Goal: Understand process/instructions

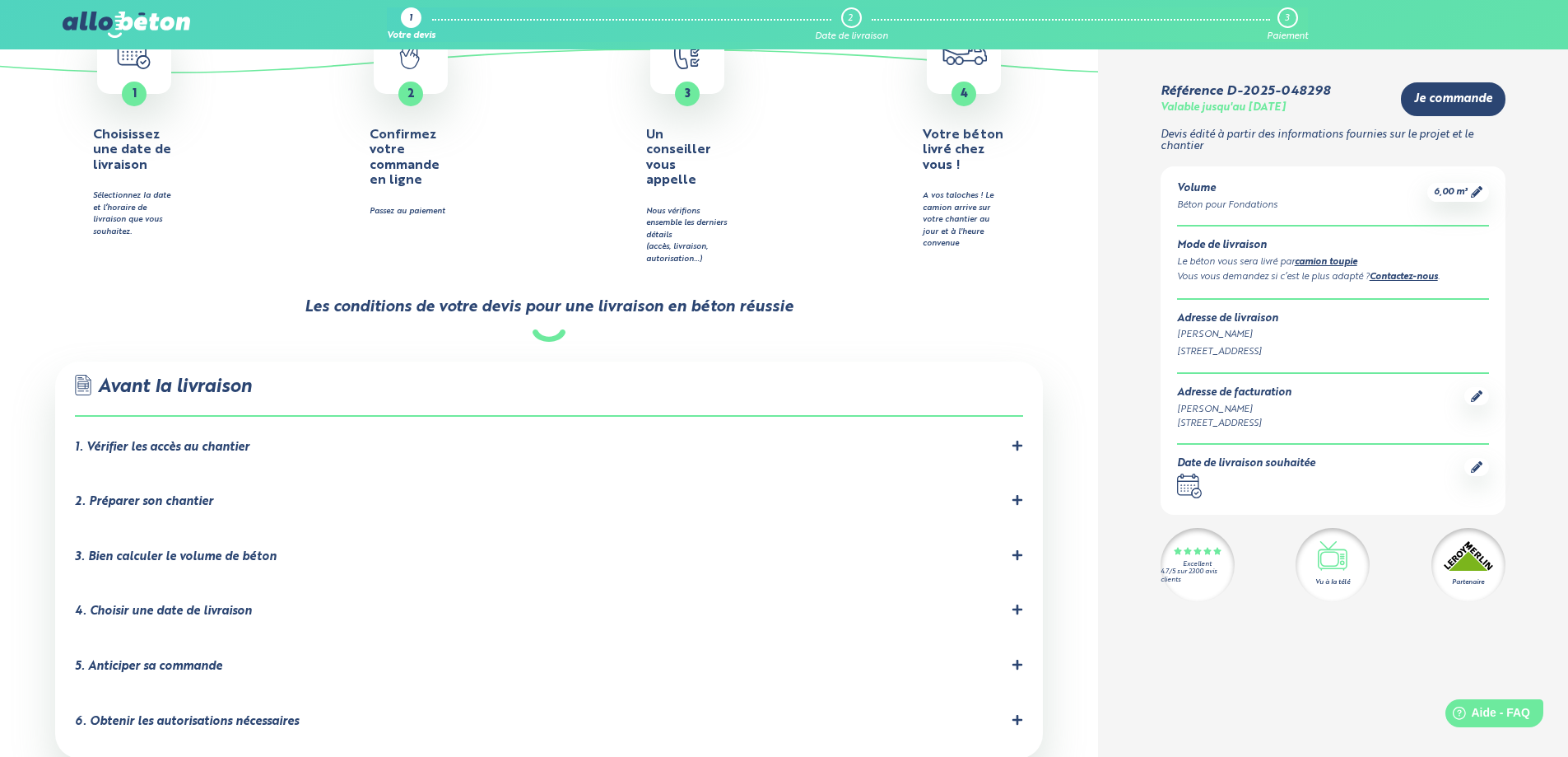
scroll to position [690, 0]
click at [1018, 440] on icon at bounding box center [1017, 445] width 10 height 10
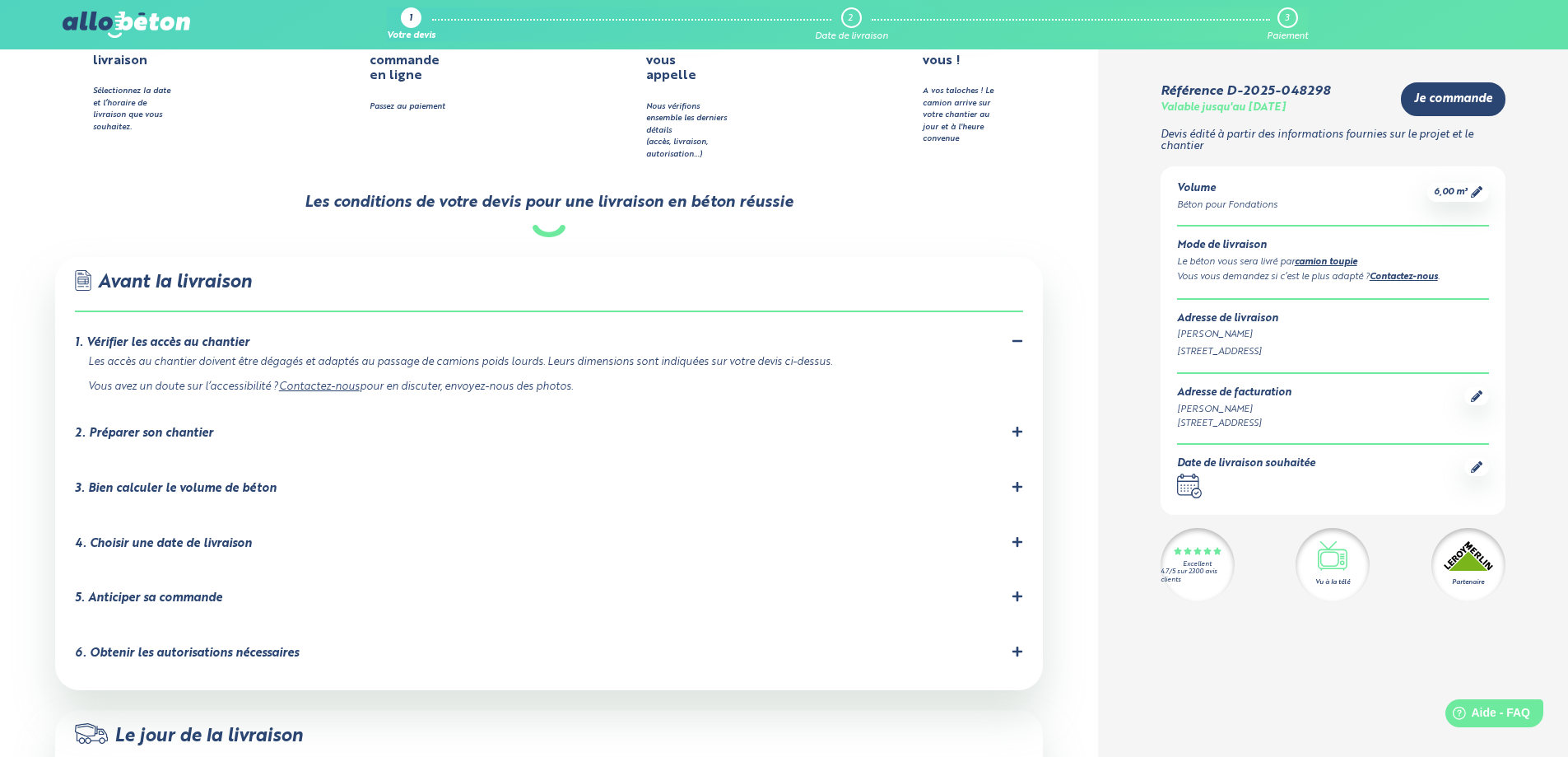
scroll to position [794, 0]
click at [1016, 425] on icon at bounding box center [1017, 430] width 10 height 10
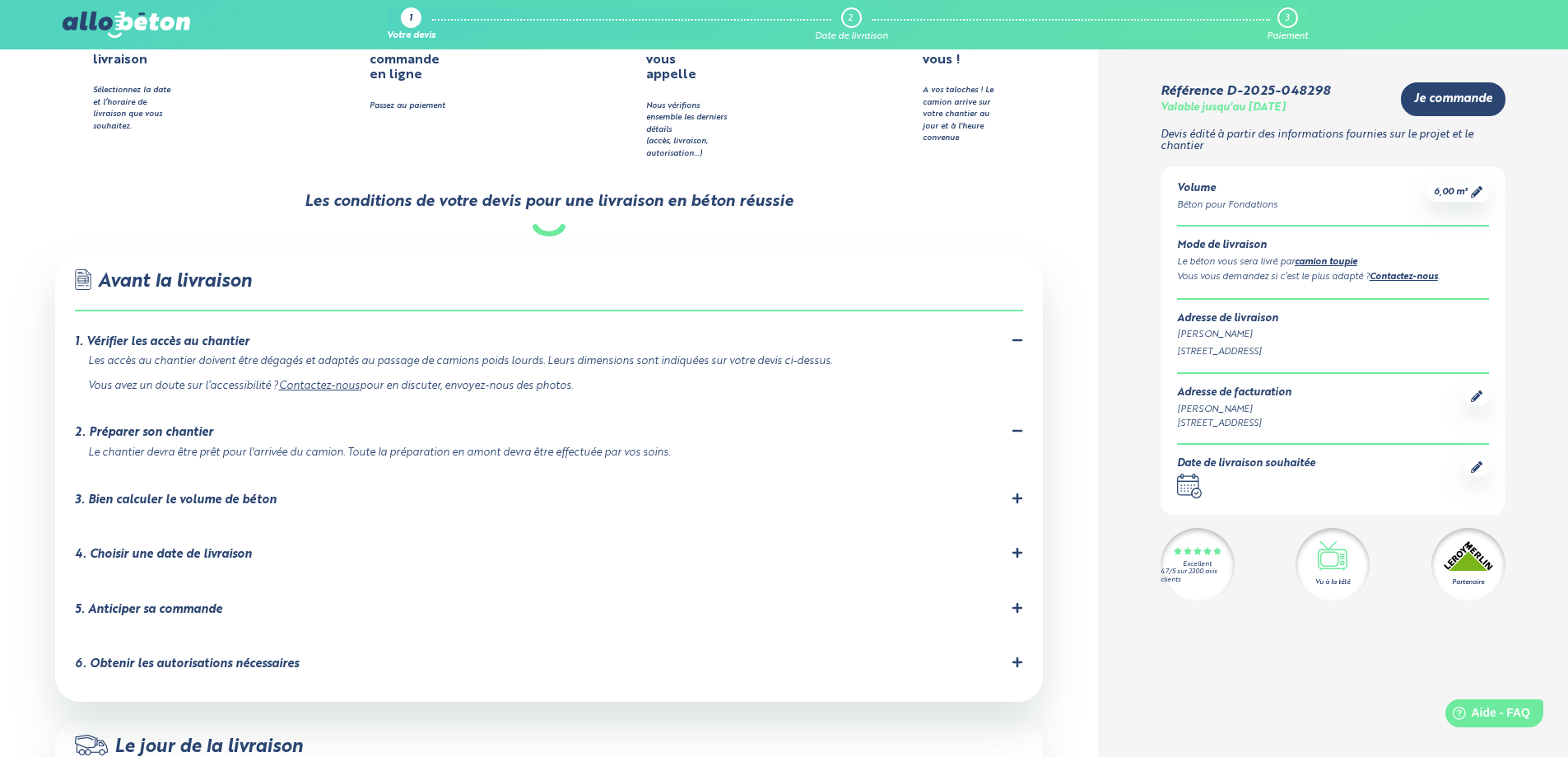
click at [1011, 493] on icon at bounding box center [1017, 498] width 12 height 12
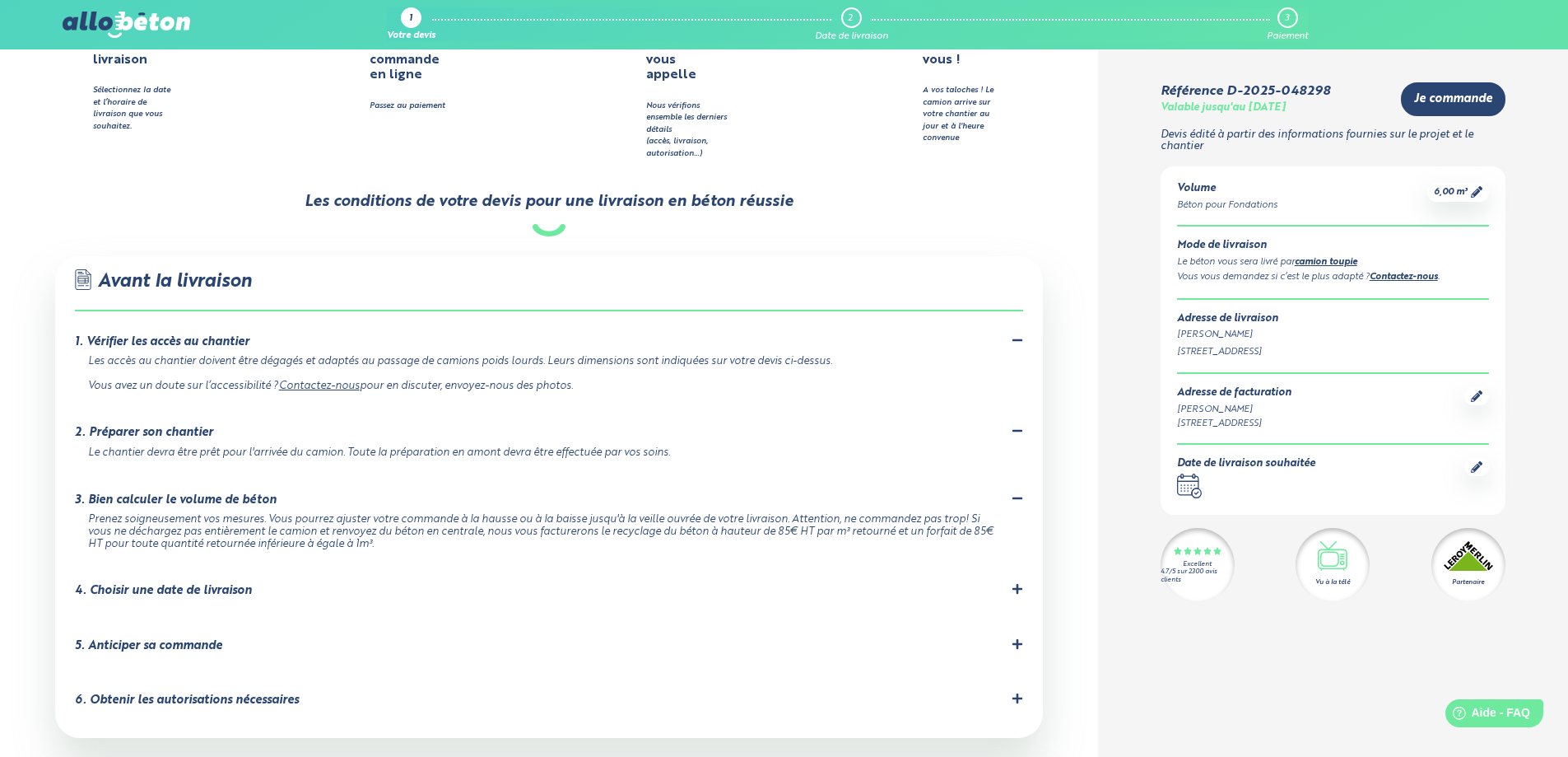
click at [1016, 583] on icon at bounding box center [1017, 589] width 12 height 12
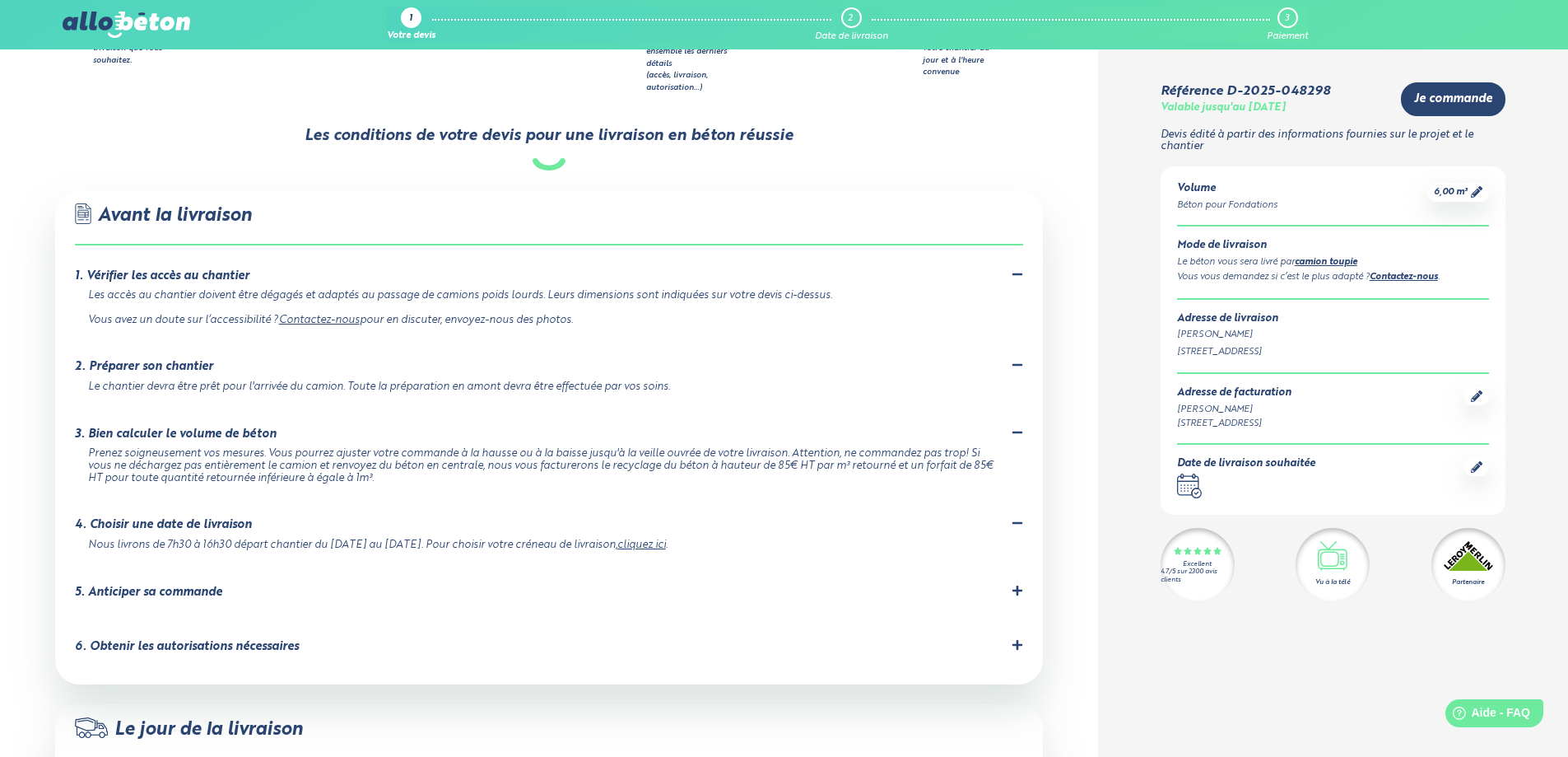
scroll to position [860, 0]
click at [1019, 584] on icon at bounding box center [1017, 589] width 10 height 10
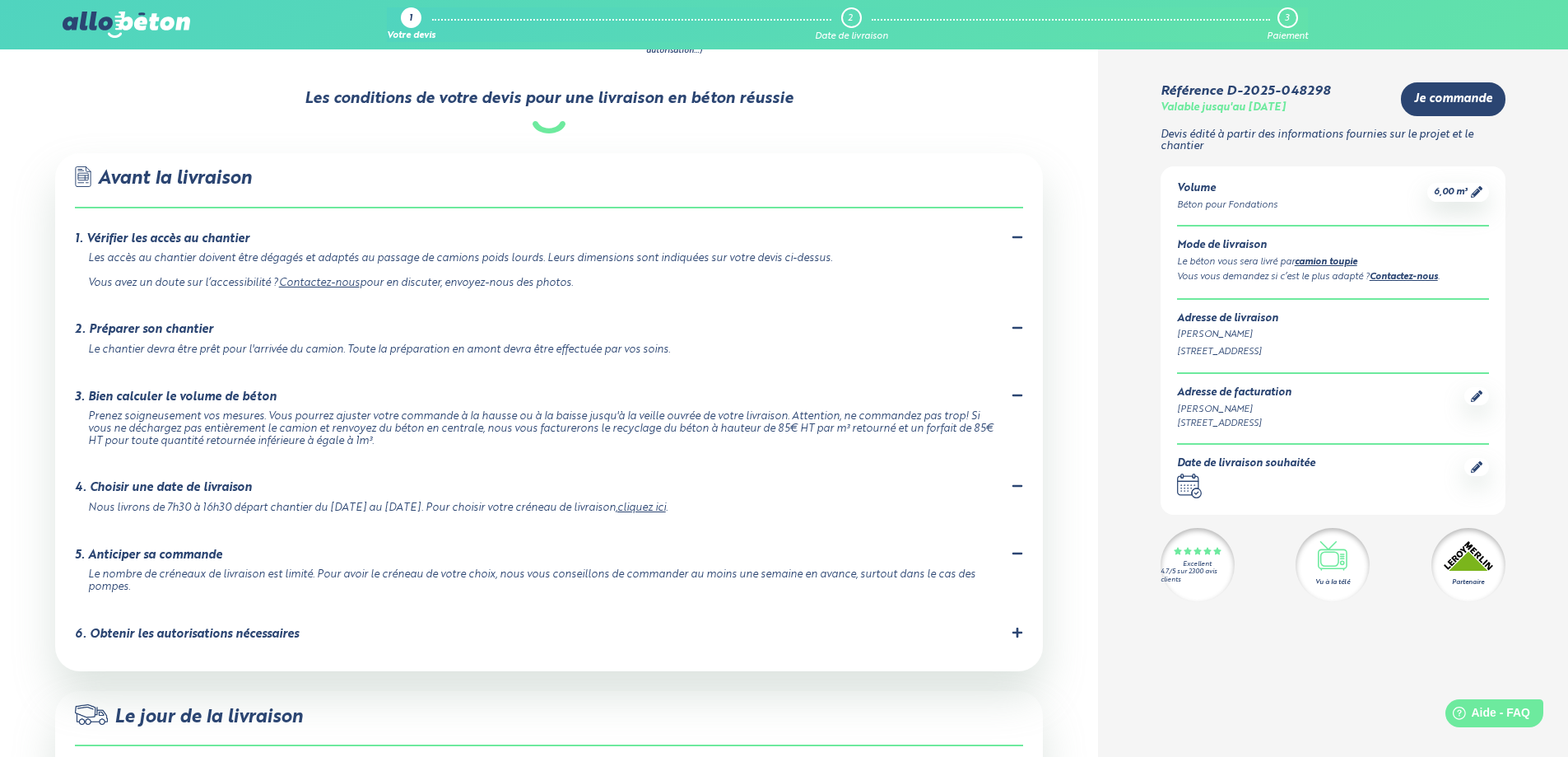
scroll to position [906, 0]
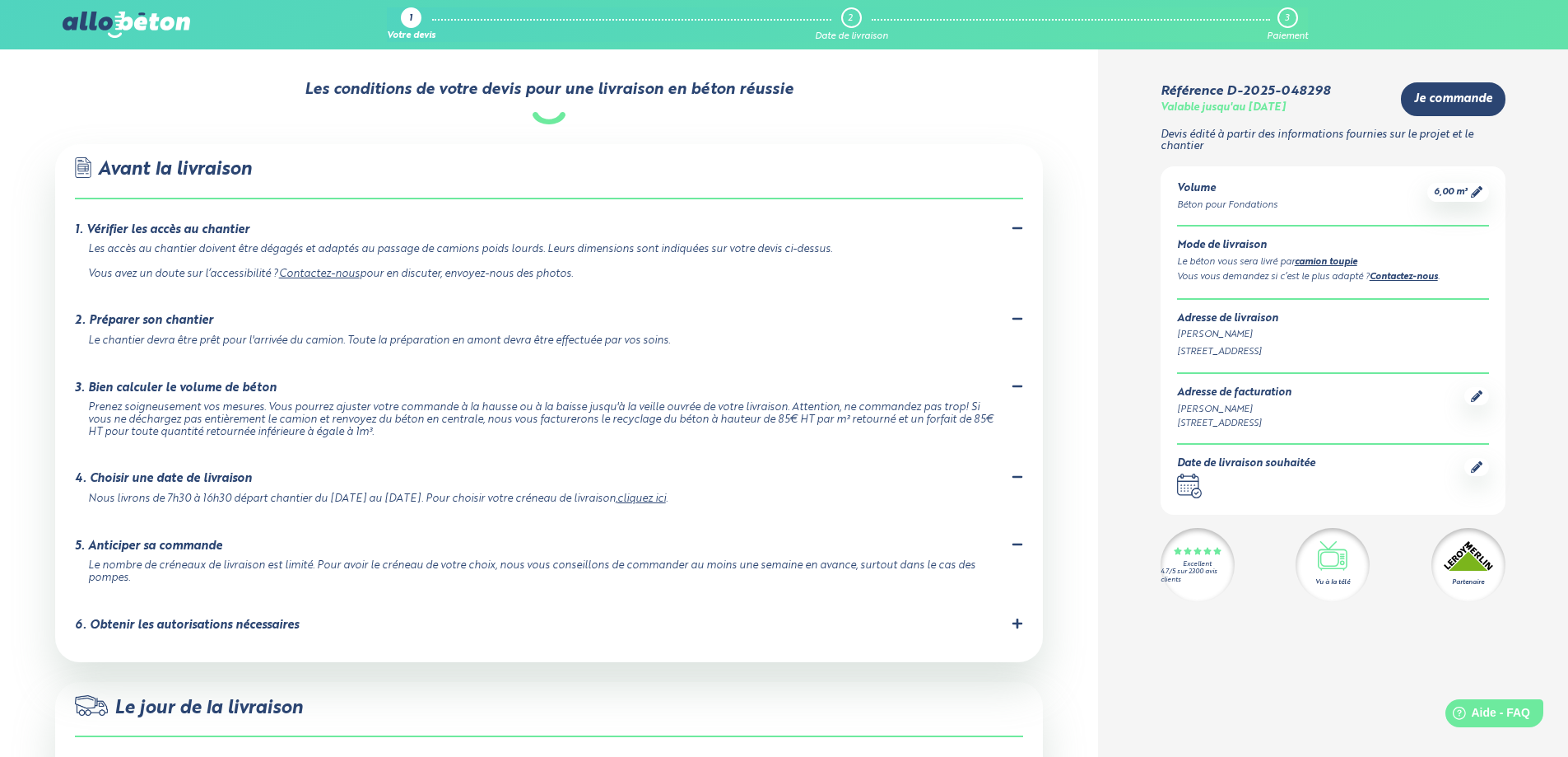
click at [1017, 618] on icon at bounding box center [1017, 622] width 10 height 10
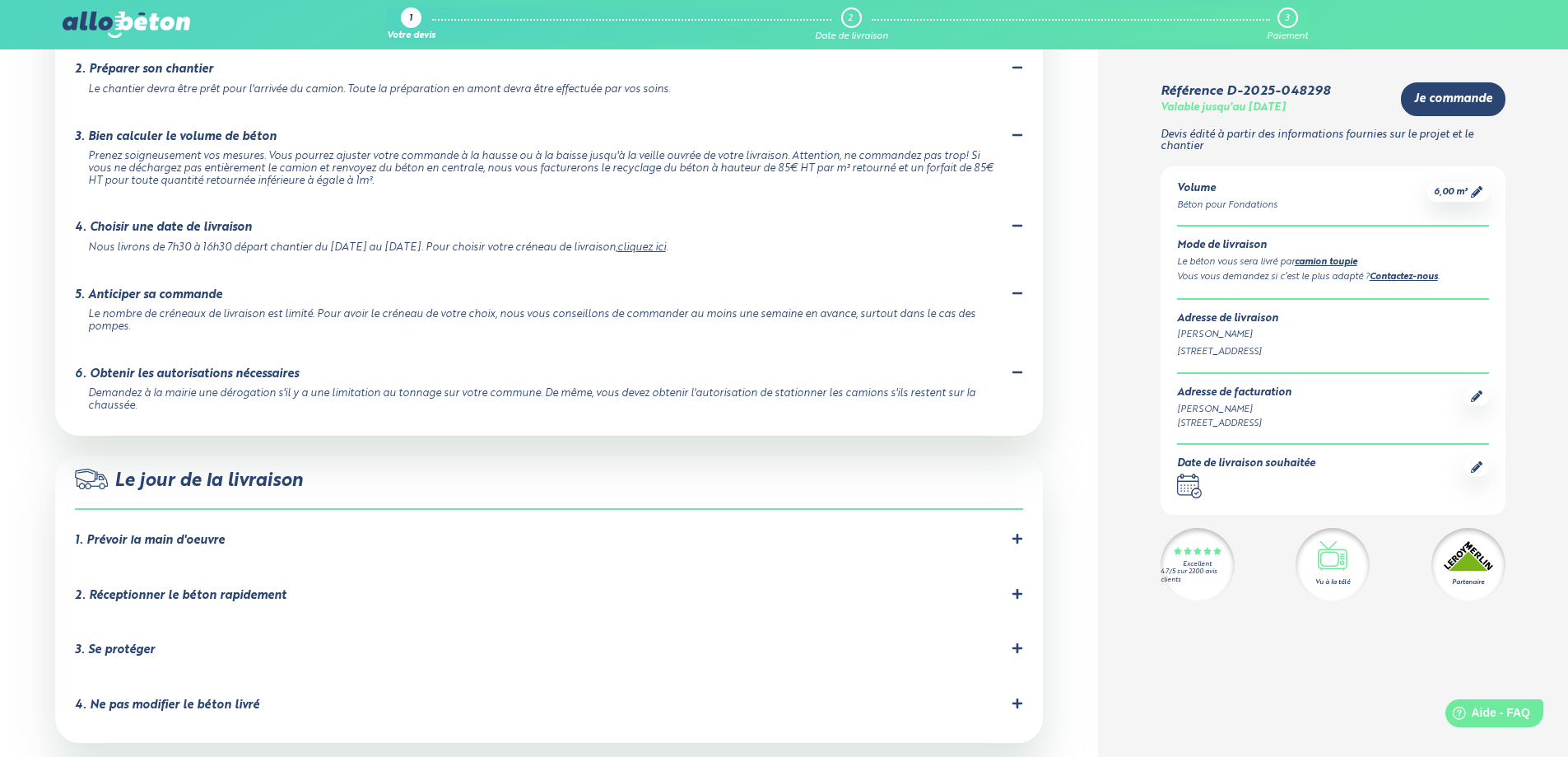
scroll to position [1158, 0]
click at [1015, 532] on icon at bounding box center [1017, 538] width 12 height 12
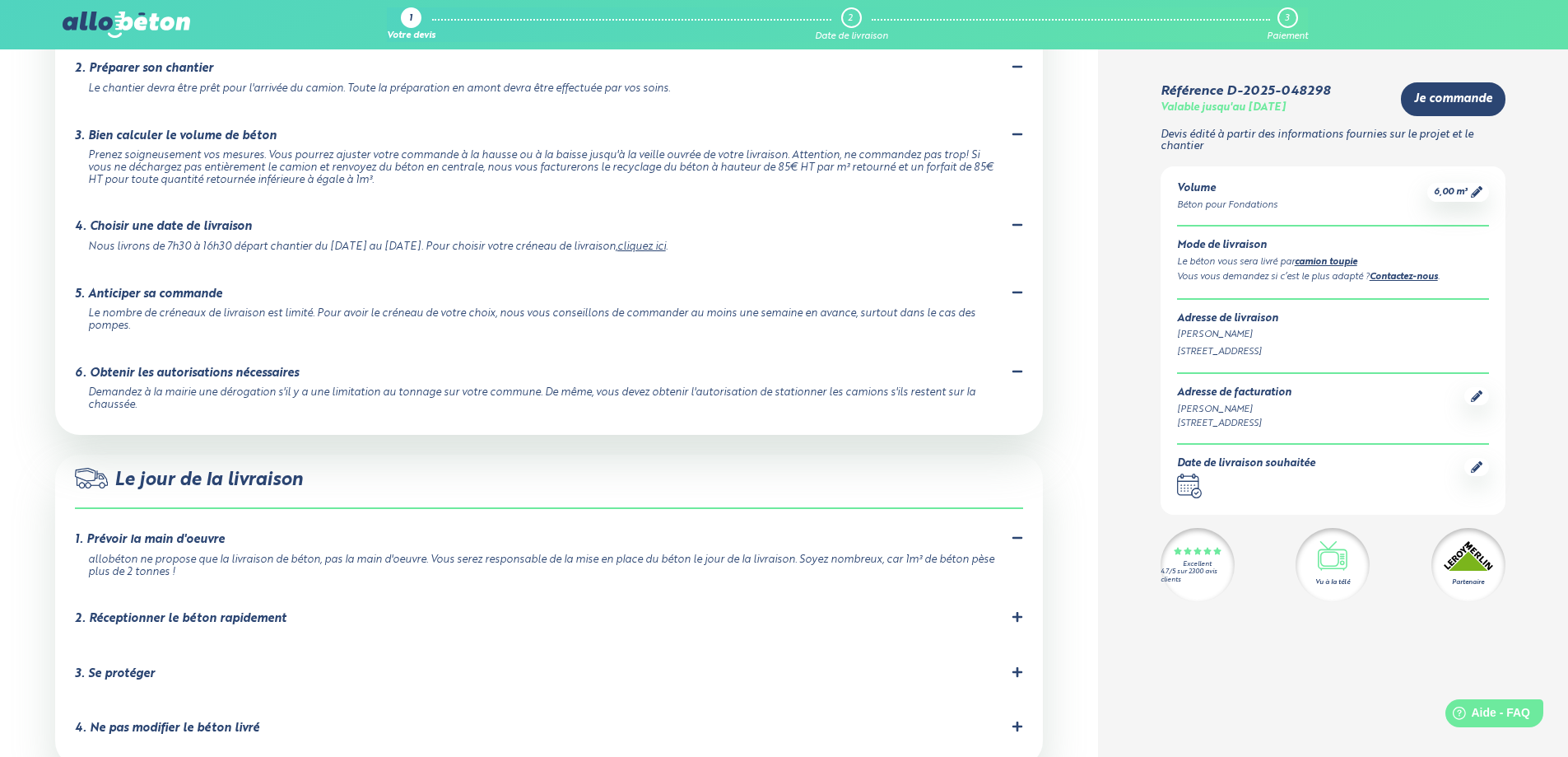
click at [1013, 611] on icon at bounding box center [1017, 617] width 12 height 12
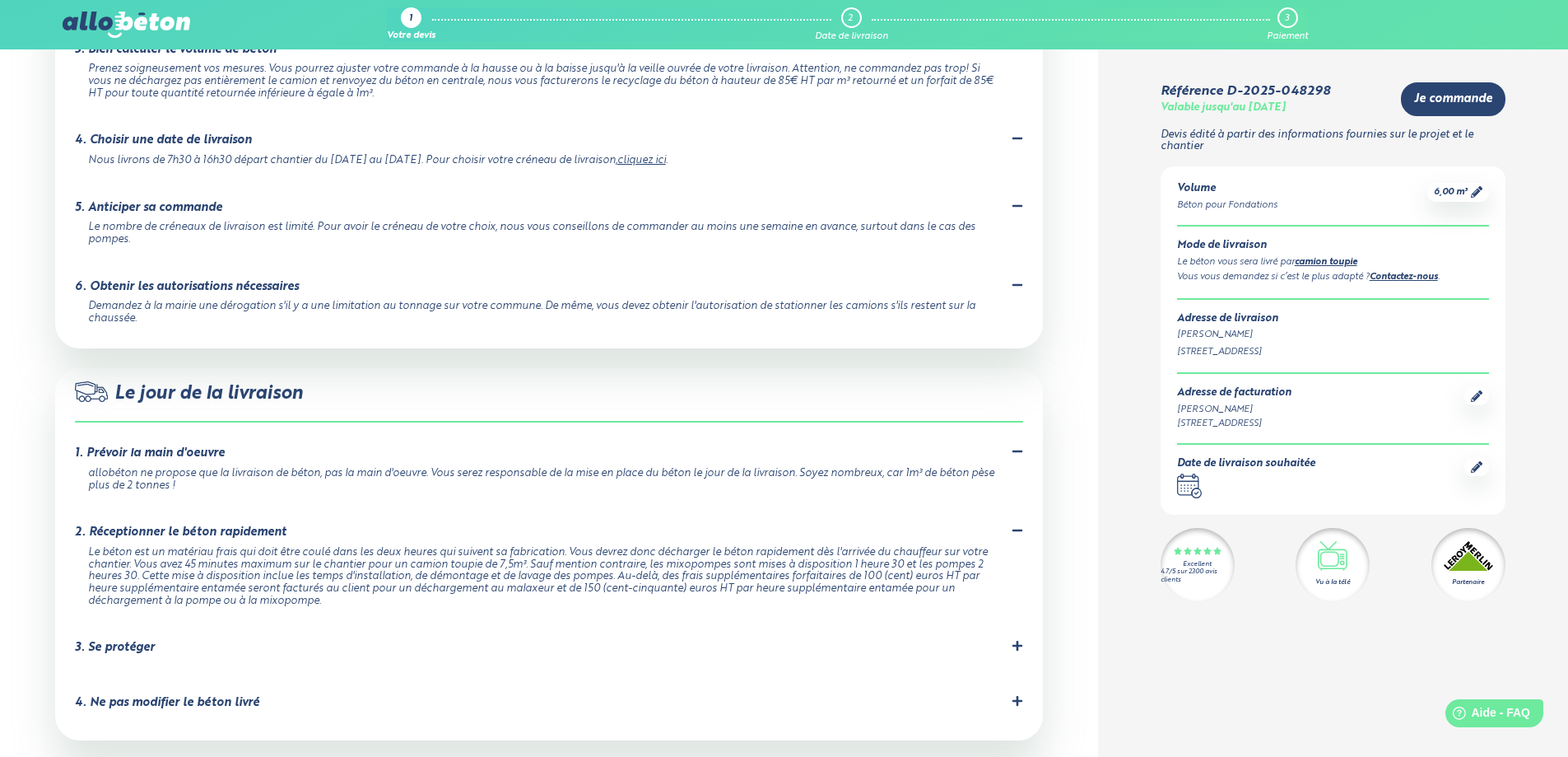
scroll to position [1245, 0]
click at [1025, 602] on div "Le jour de la livraison 1. Prévoir la main d'oeuvre [PERSON_NAME] ne propose qu…" at bounding box center [549, 553] width 988 height 373
click at [1014, 639] on icon at bounding box center [1017, 645] width 12 height 12
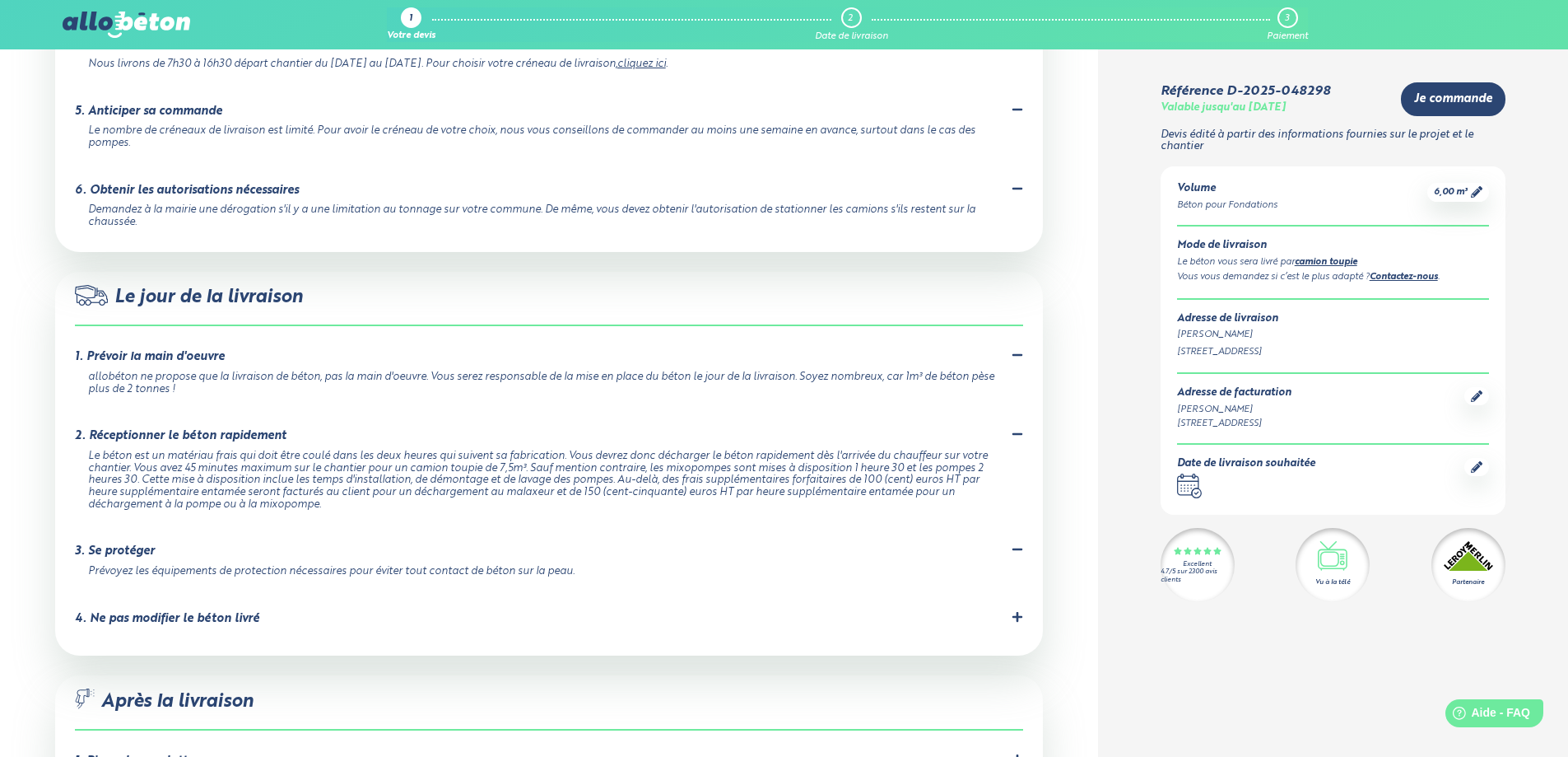
scroll to position [1343, 0]
click at [1022, 609] on icon at bounding box center [1017, 615] width 12 height 12
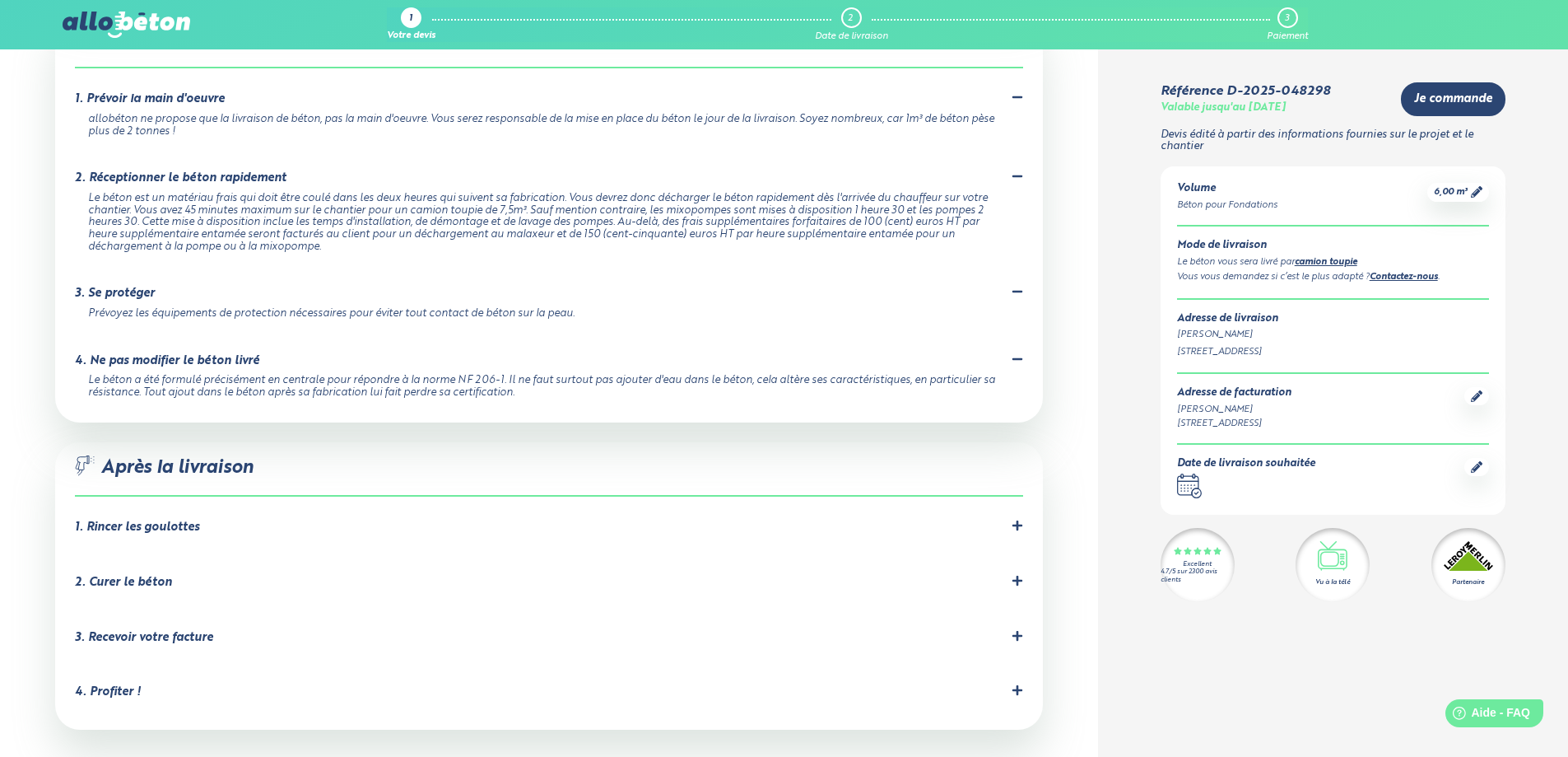
scroll to position [1606, 0]
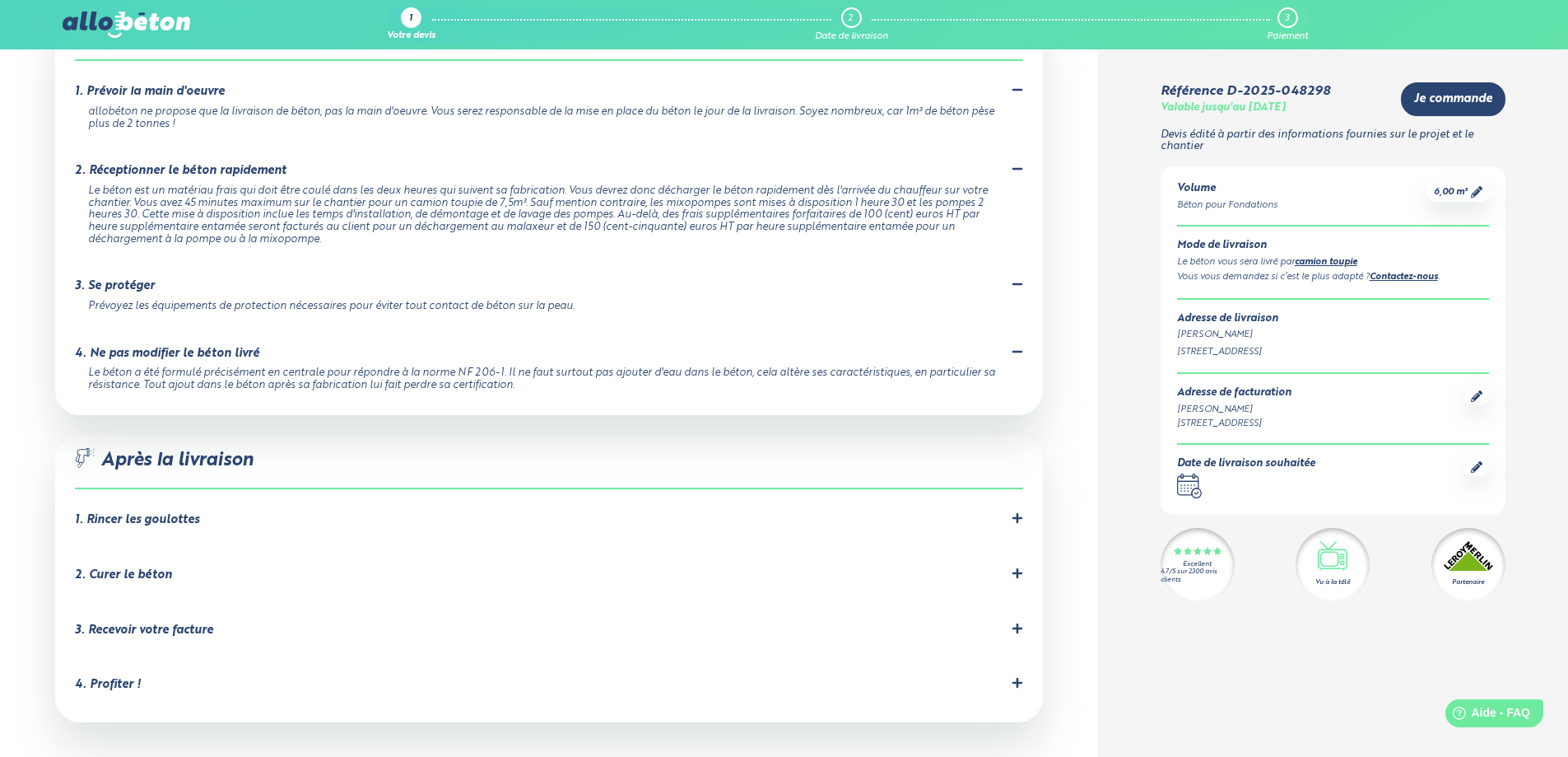
click at [1011, 496] on li "1. Rincer les goulottes Le chauffeur devra rincer les goulottes obligatoirement…" at bounding box center [549, 523] width 948 height 56
click at [1016, 512] on icon at bounding box center [1017, 518] width 12 height 12
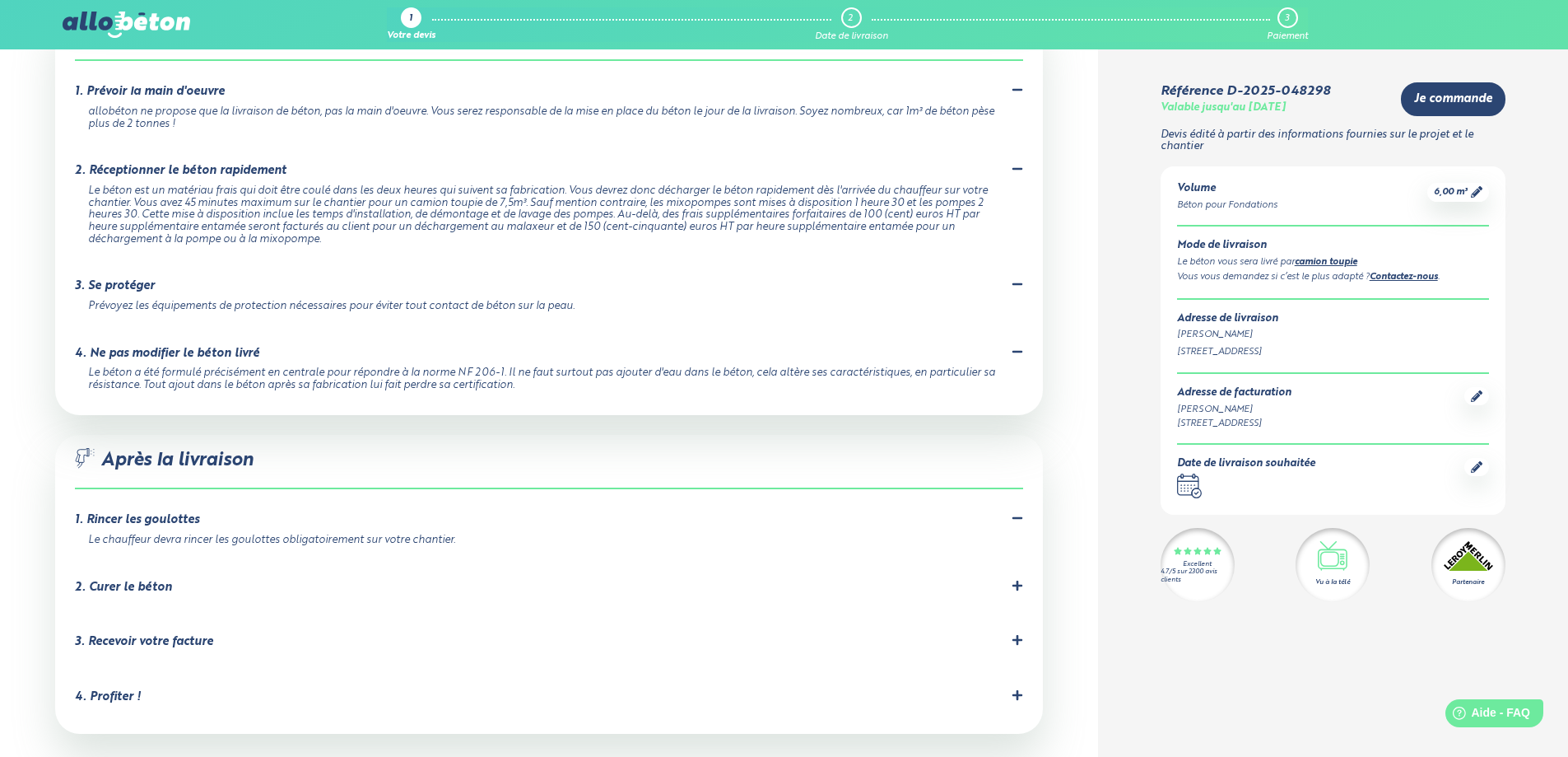
click at [1018, 580] on icon at bounding box center [1017, 585] width 10 height 10
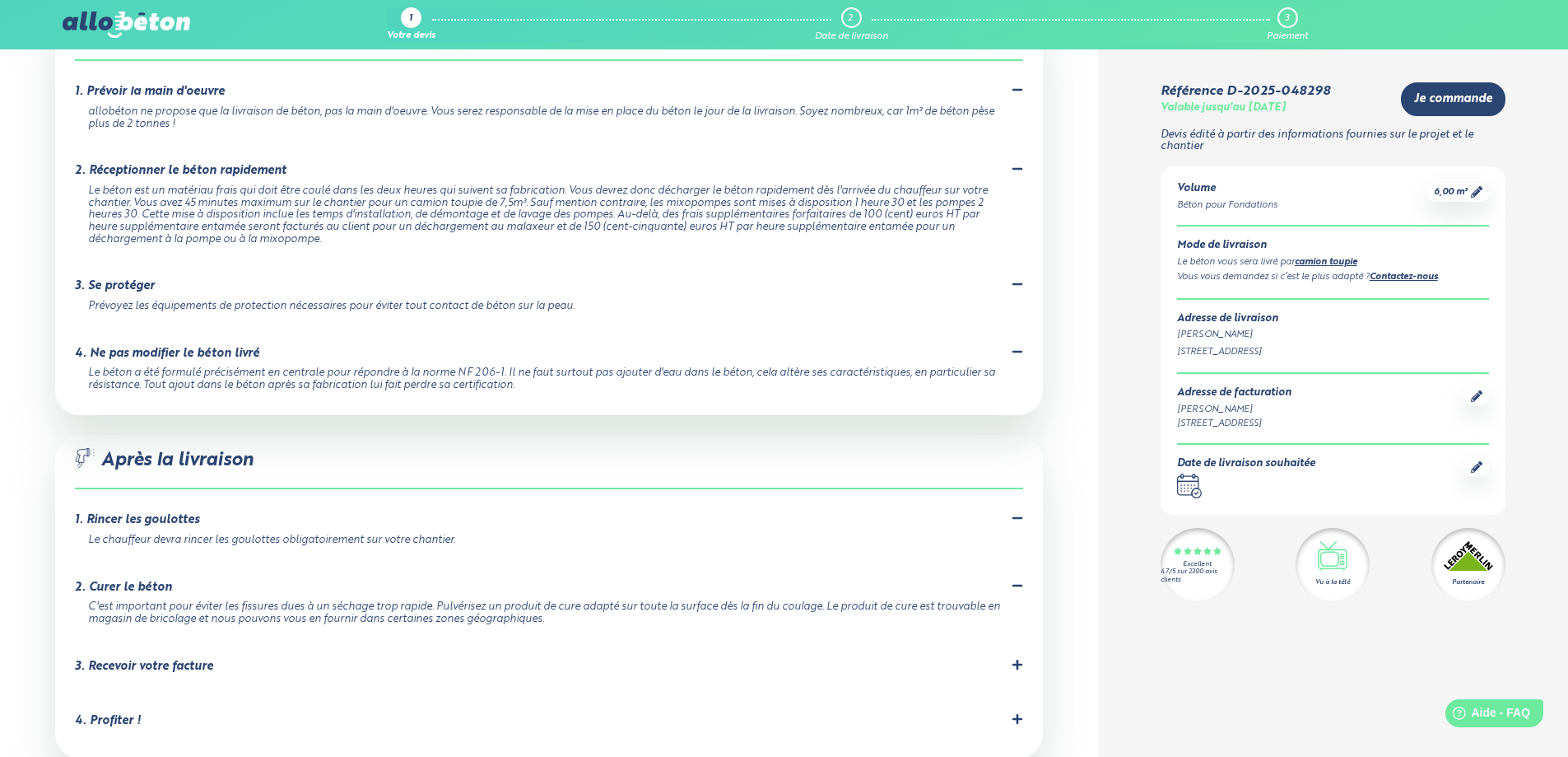
click at [1012, 658] on icon at bounding box center [1017, 664] width 12 height 12
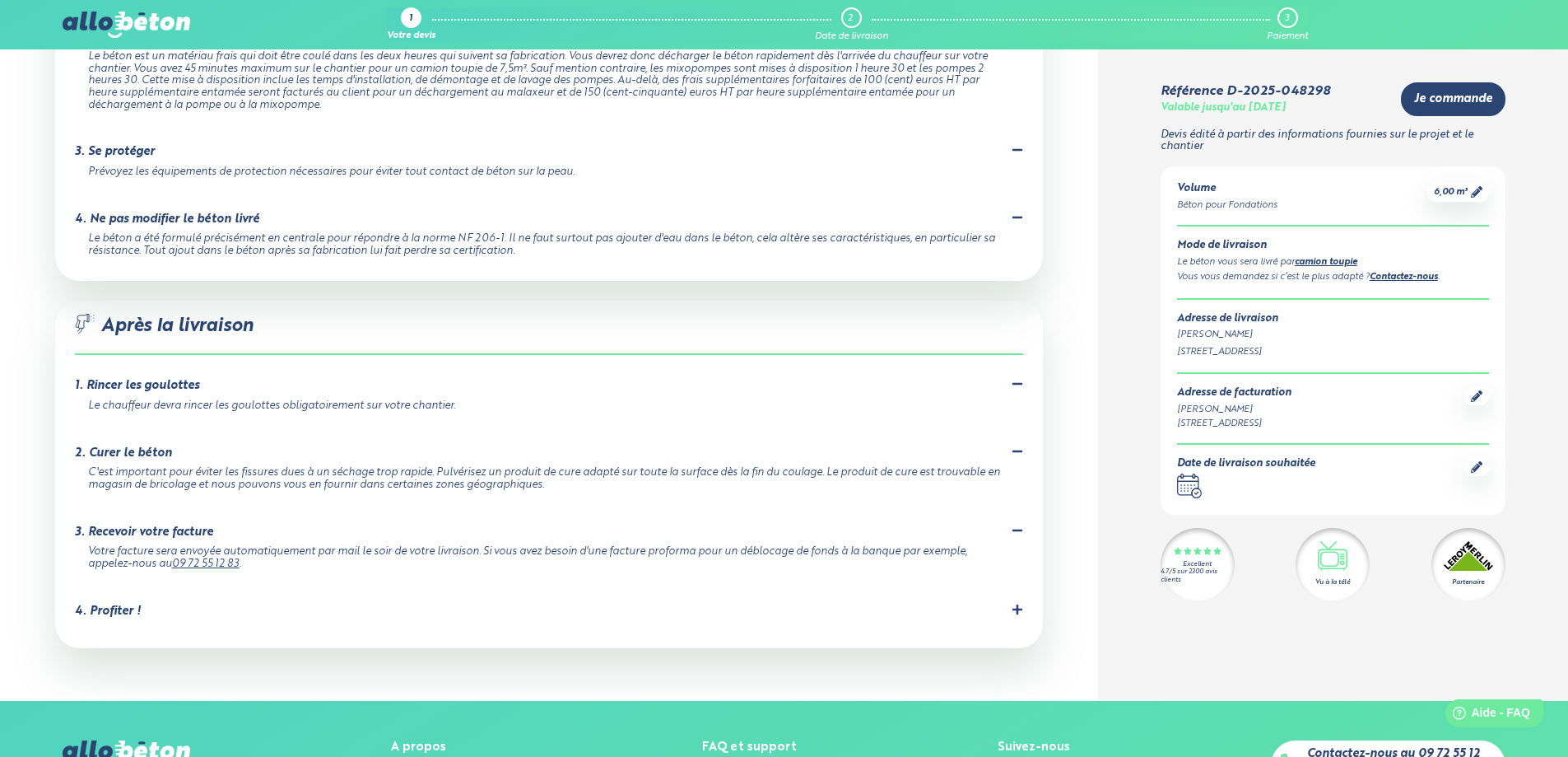
scroll to position [1746, 0]
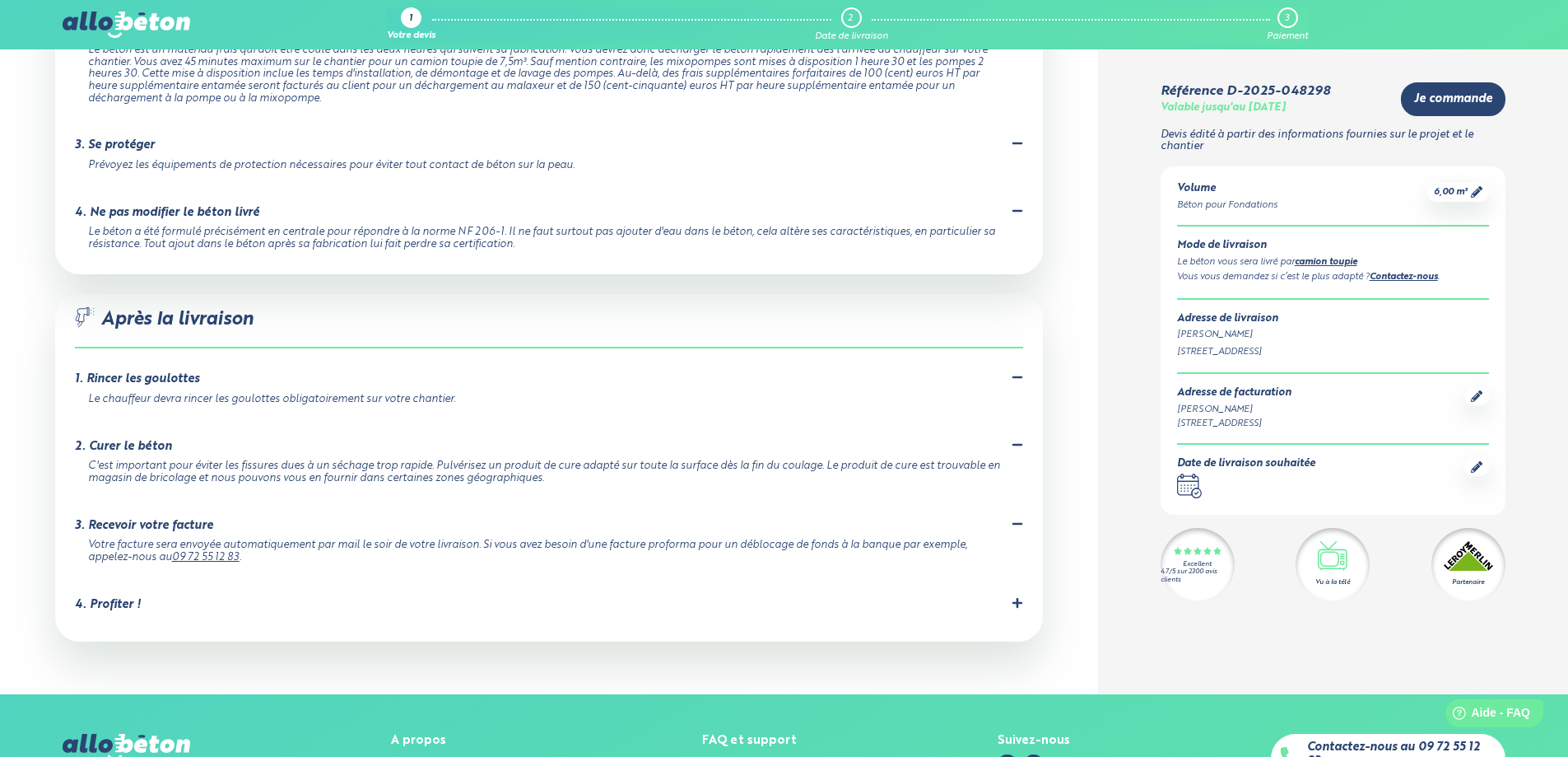
click at [1018, 597] on icon at bounding box center [1017, 602] width 10 height 10
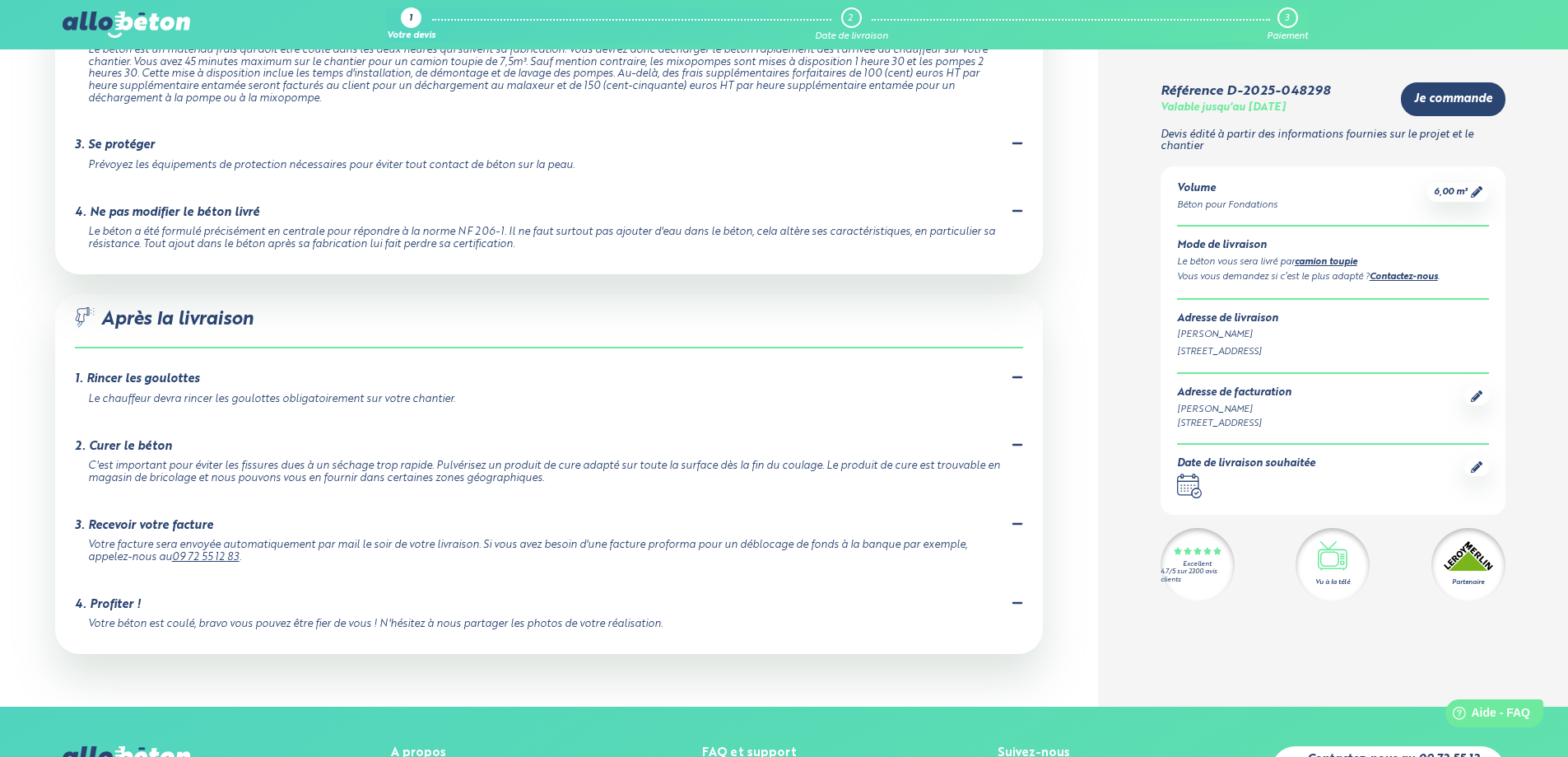
scroll to position [1838, 0]
